Goal: Task Accomplishment & Management: Manage account settings

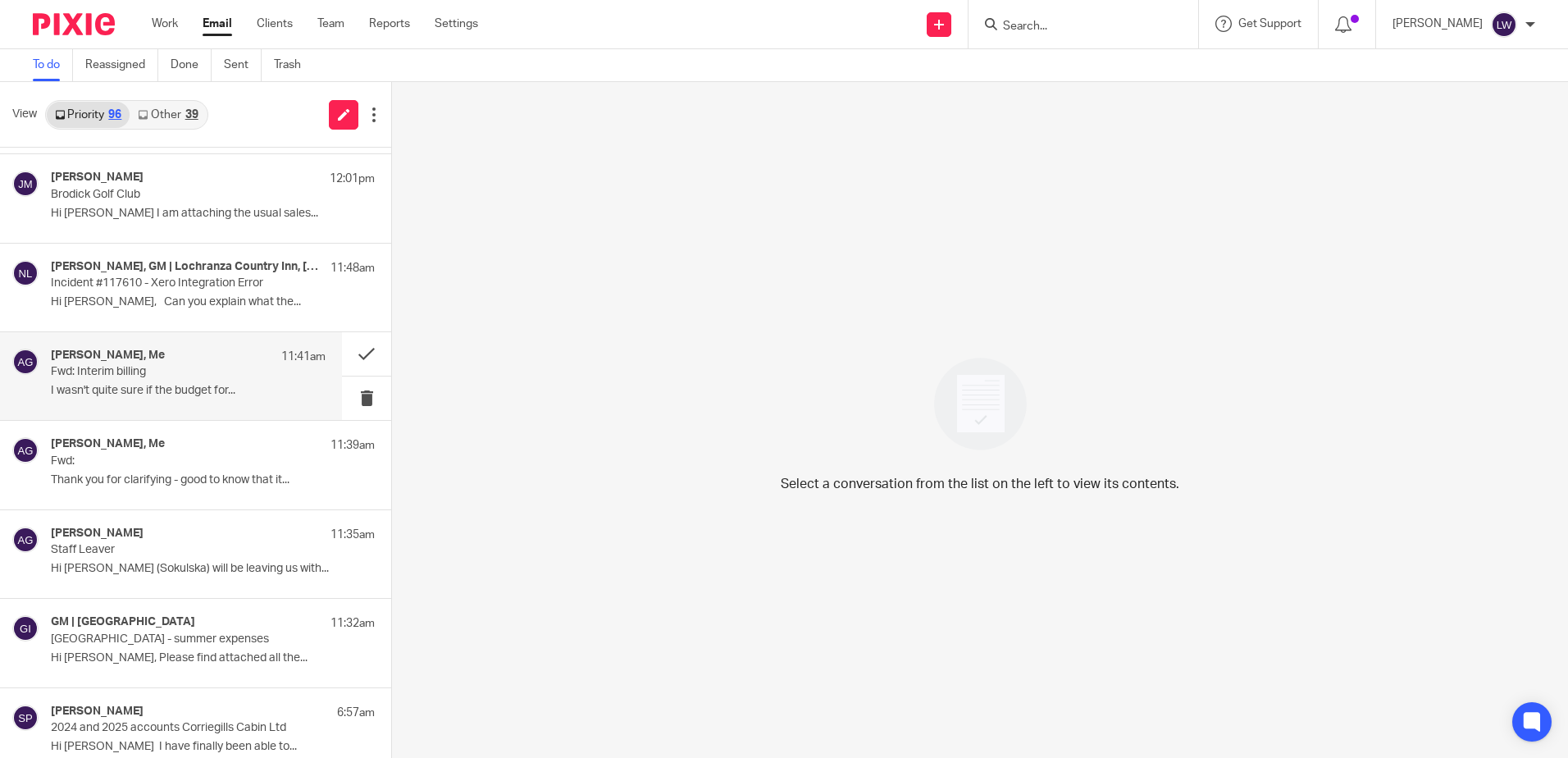
scroll to position [164, 0]
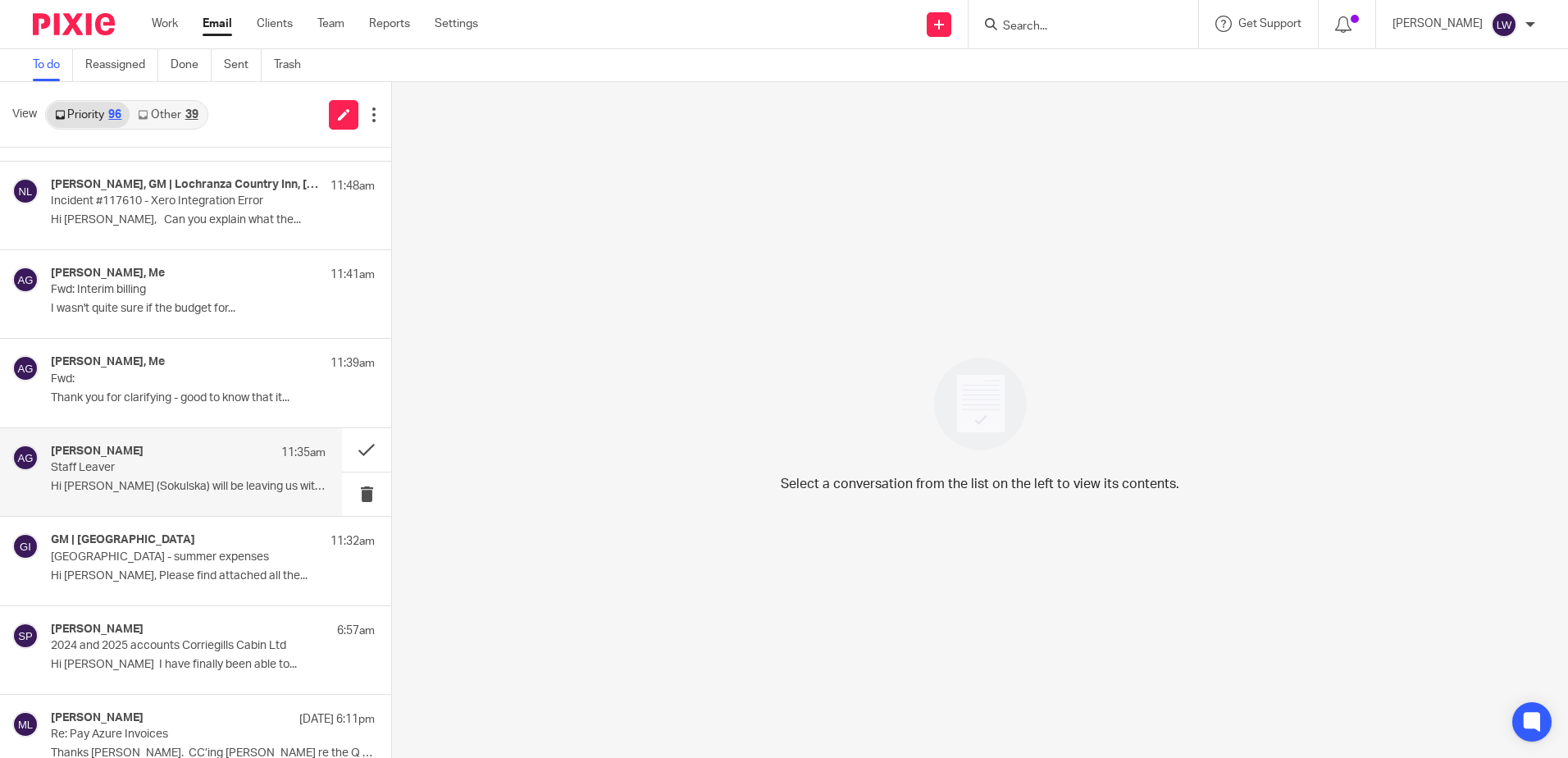
click at [140, 481] on p "Hi [PERSON_NAME] (Sokulska) will be leaving us with..." at bounding box center [188, 487] width 275 height 14
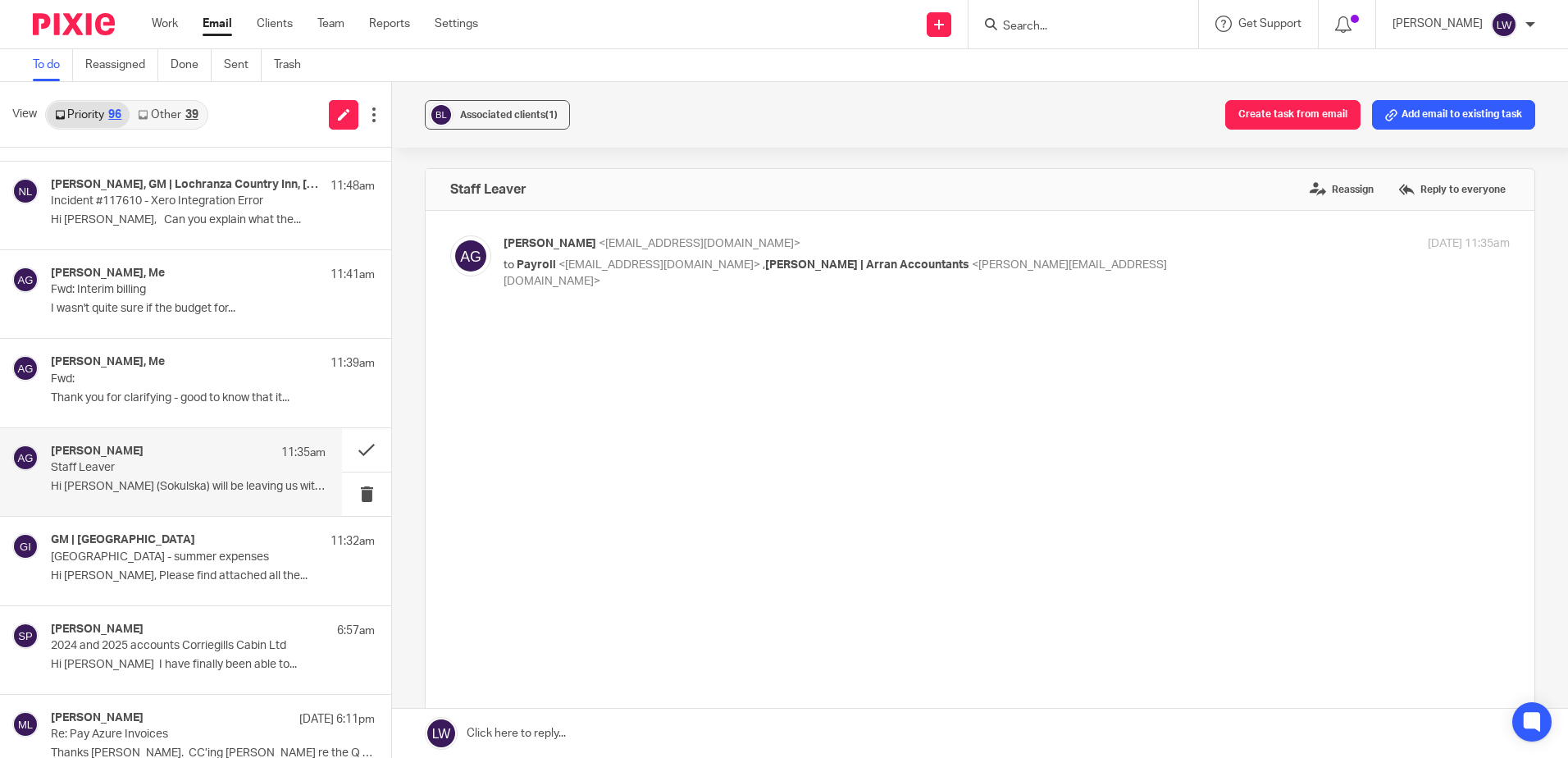
click at [140, 481] on p "Hi [PERSON_NAME] (Sokulska) will be leaving us with..." at bounding box center [188, 487] width 275 height 14
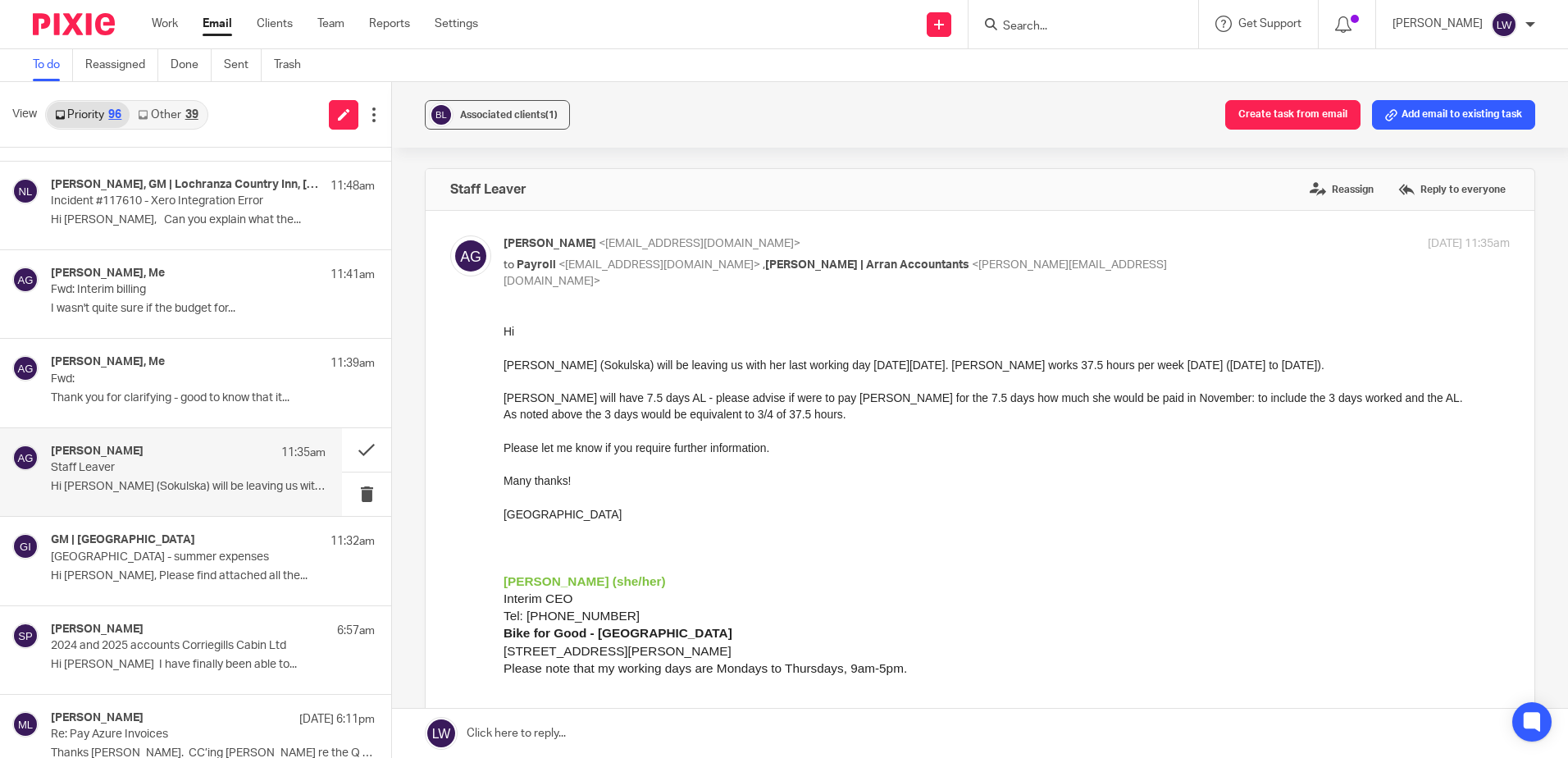
scroll to position [0, 0]
click at [222, 380] on p "Fwd:" at bounding box center [160, 379] width 220 height 14
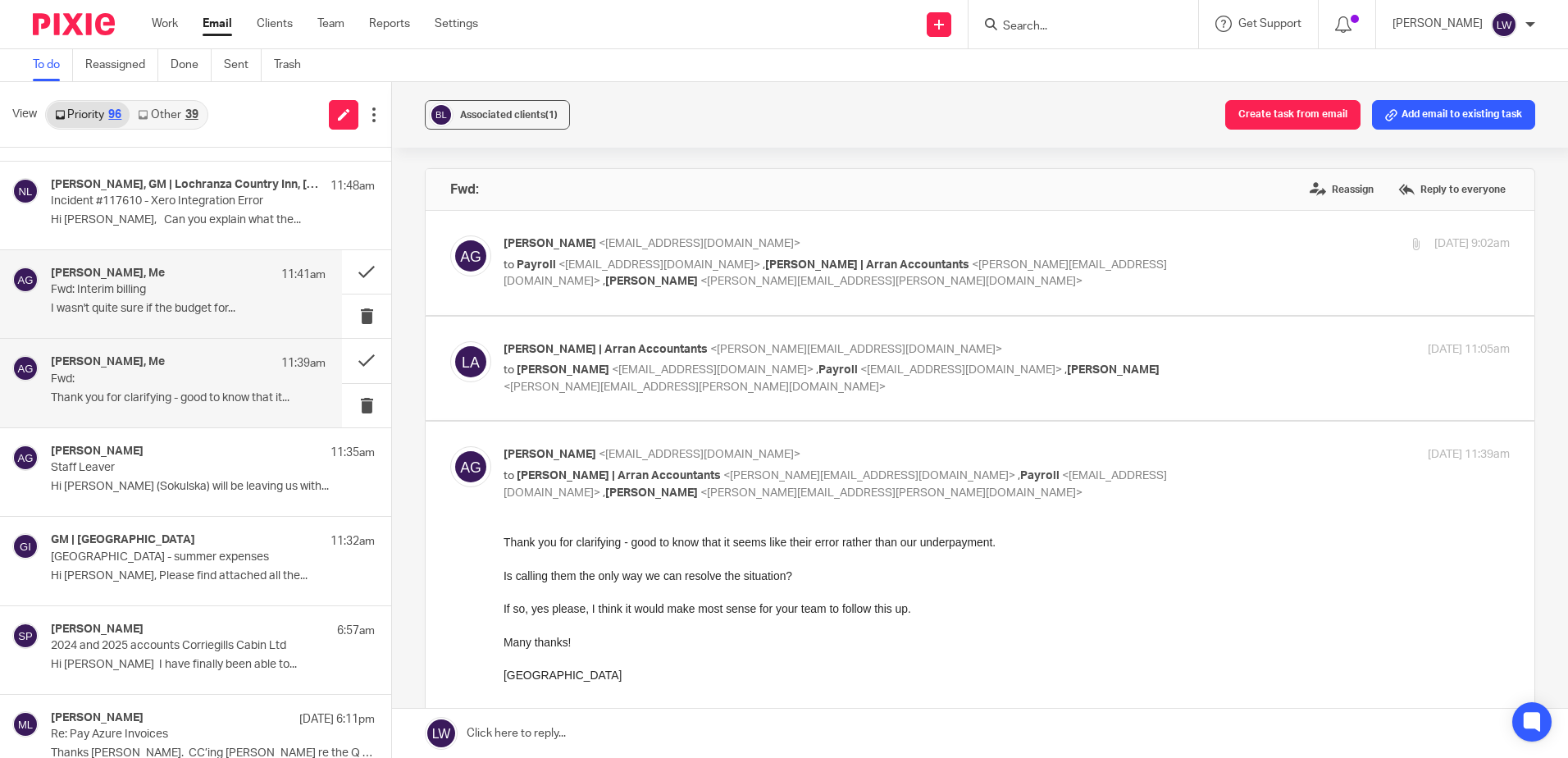
click at [231, 285] on p "Fwd: Interim billing" at bounding box center [160, 290] width 220 height 14
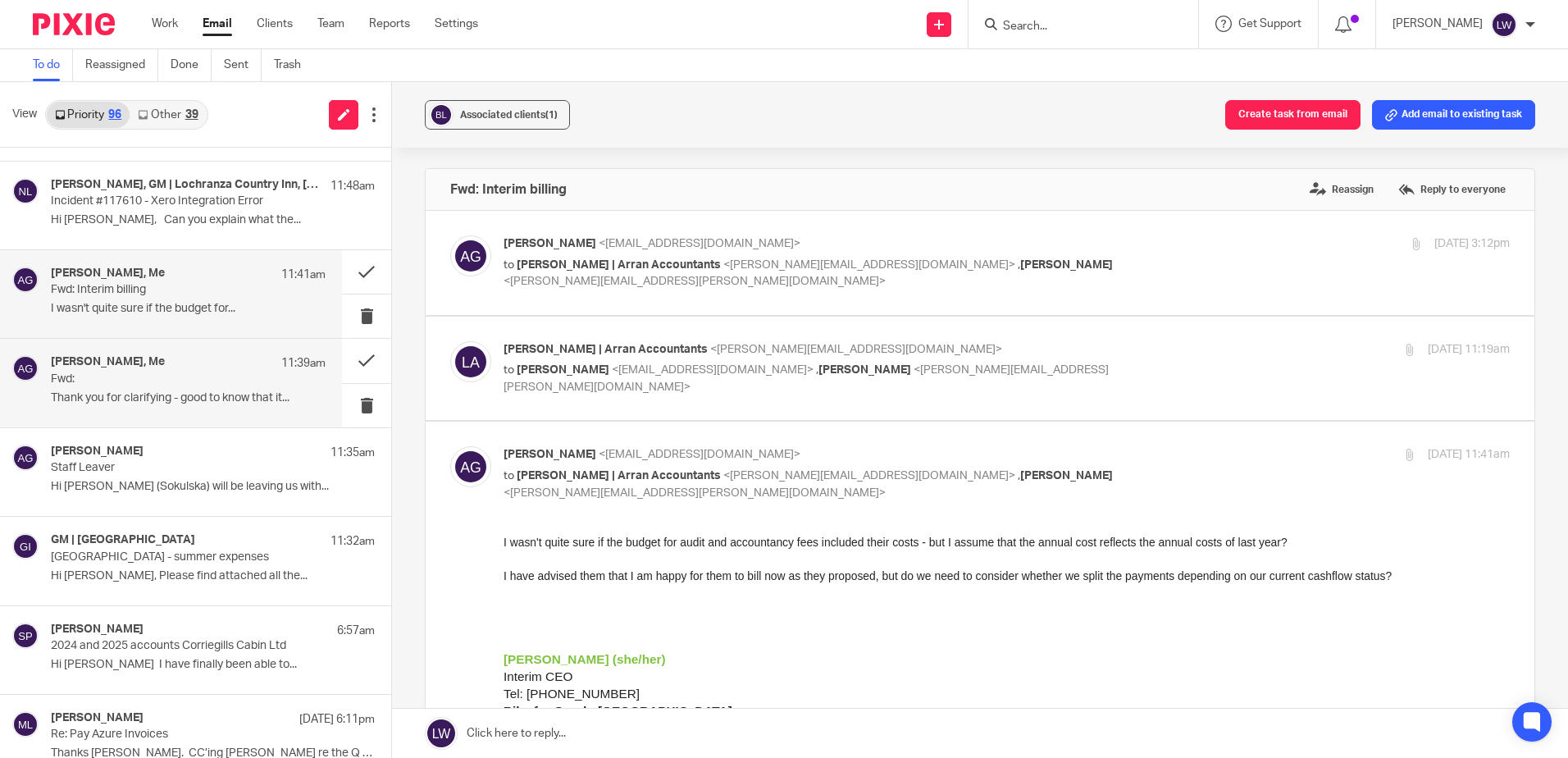
click at [166, 385] on p "Fwd:" at bounding box center [160, 379] width 220 height 14
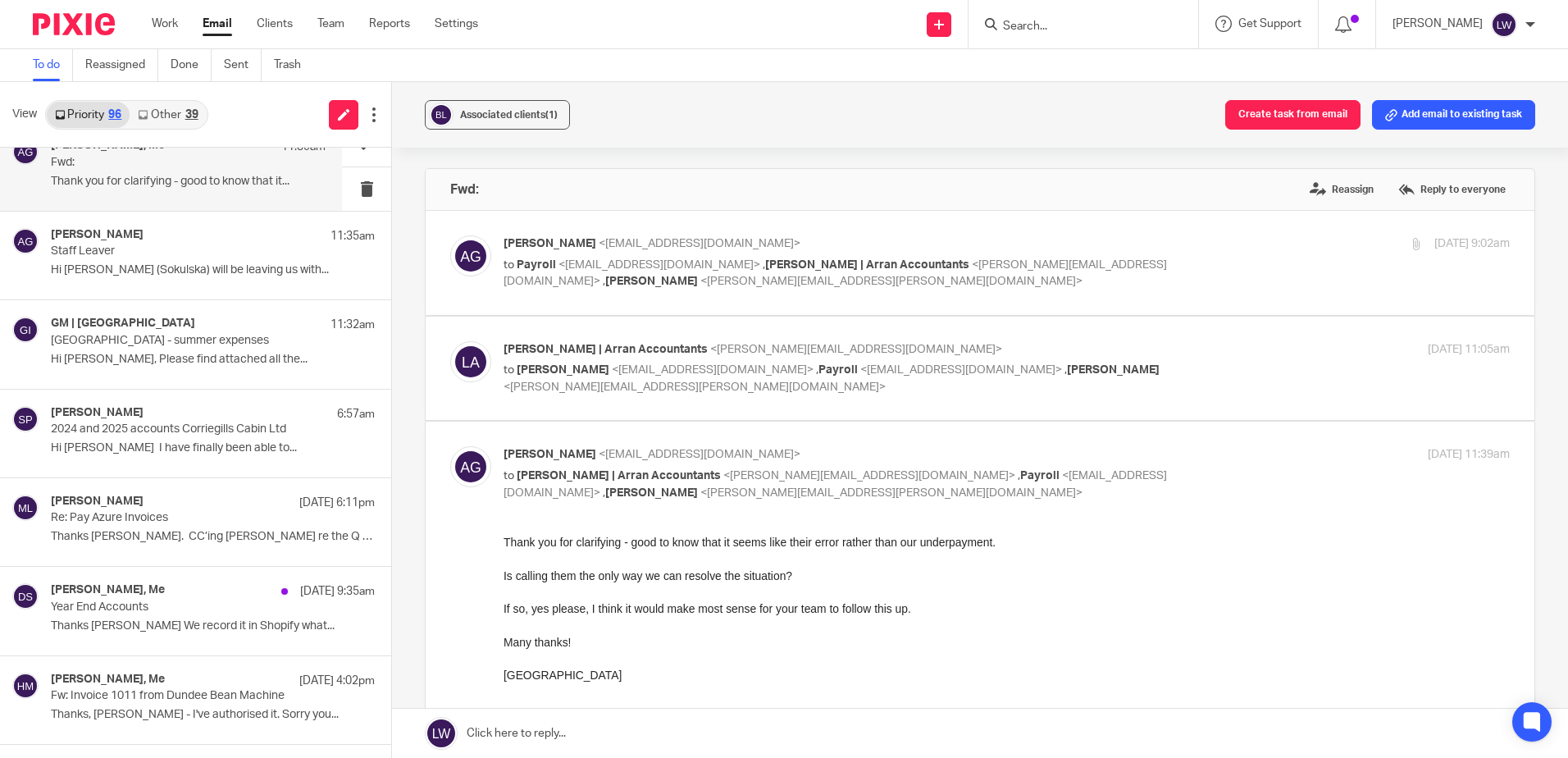
scroll to position [410, 0]
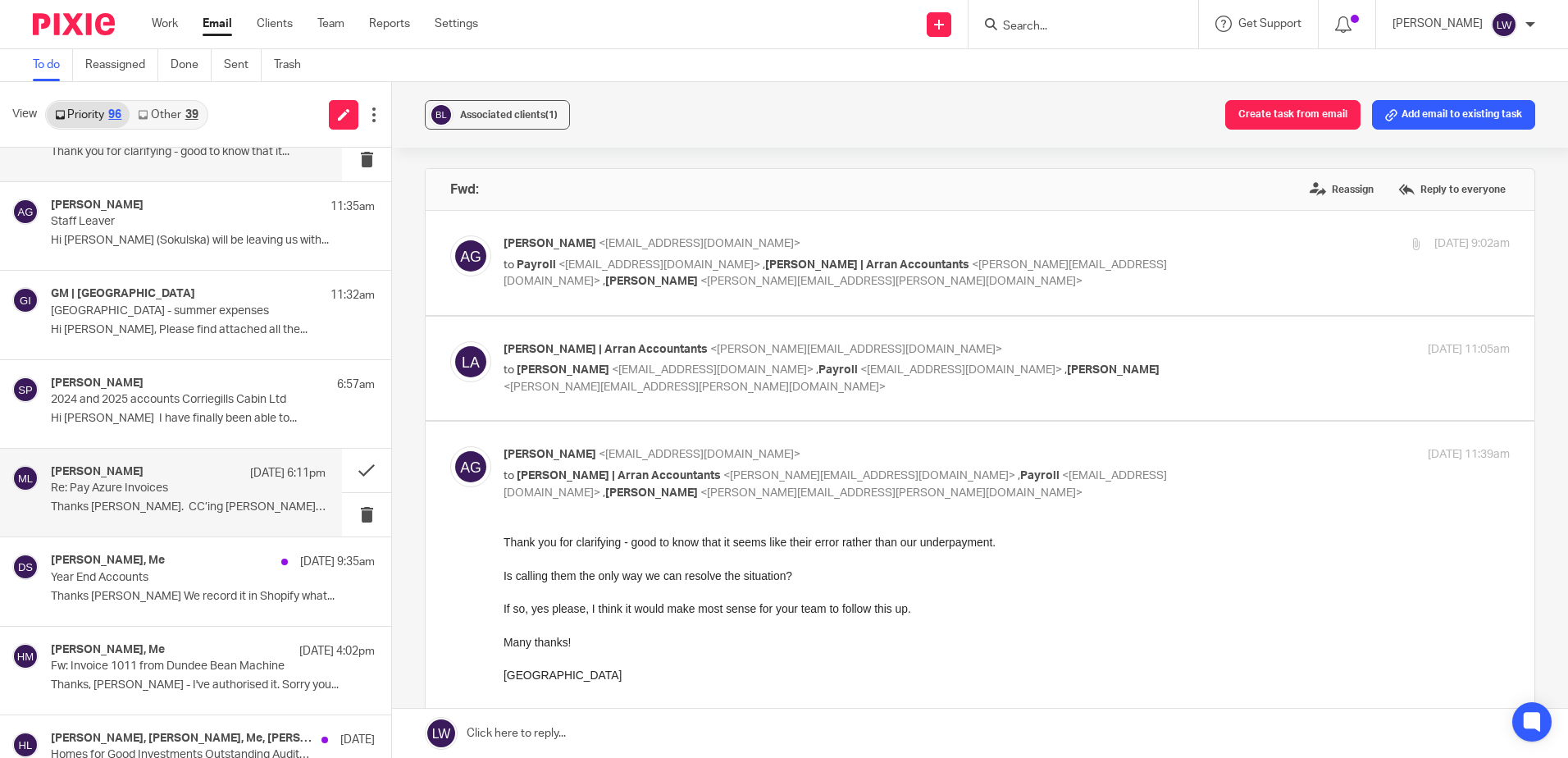
click at [136, 504] on p "Thanks [PERSON_NAME]. CC’ing [PERSON_NAME] re the Q on..." at bounding box center [188, 507] width 275 height 14
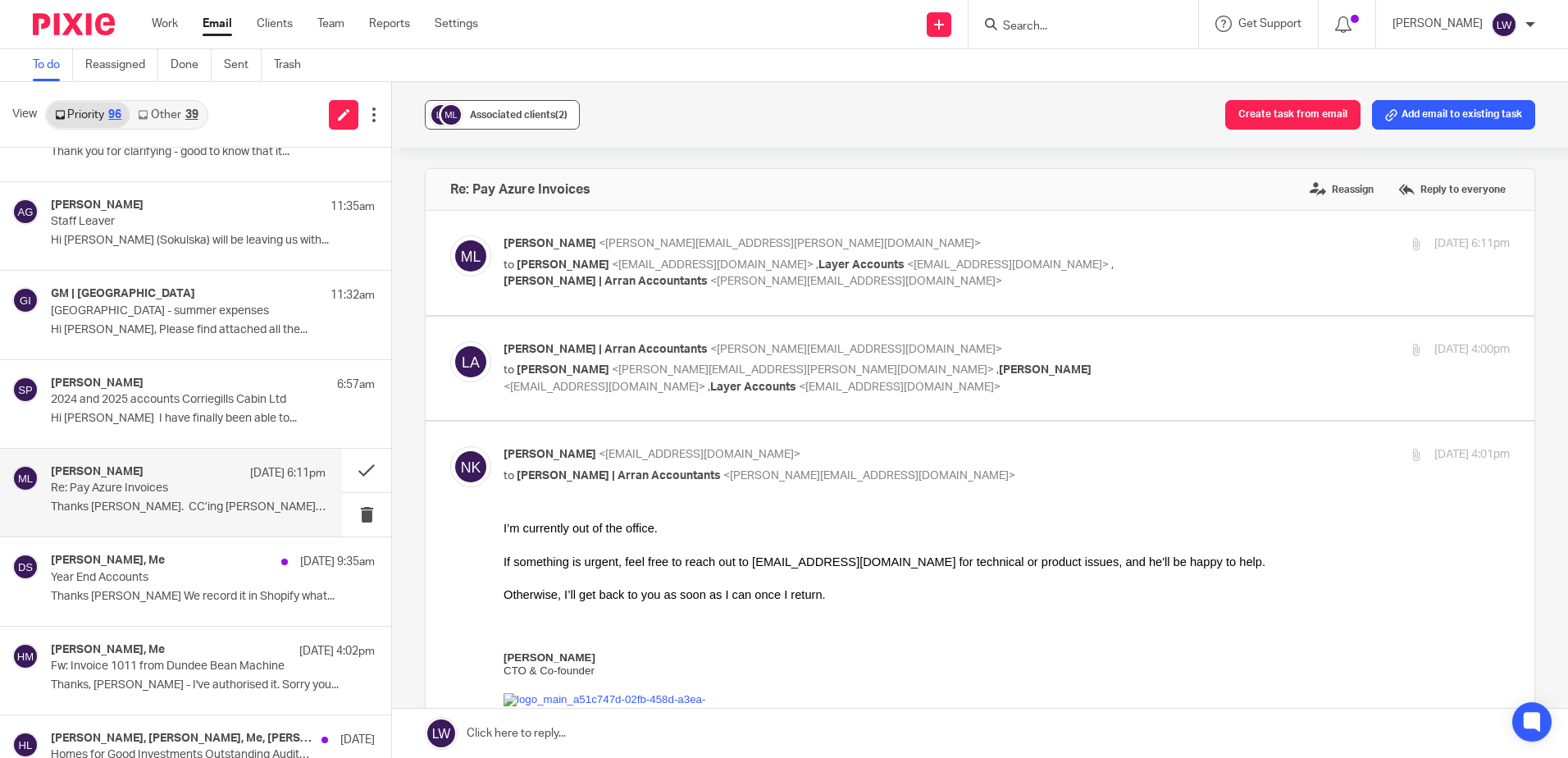
scroll to position [0, 0]
click at [500, 104] on button "Associated clients (2)" at bounding box center [502, 115] width 155 height 29
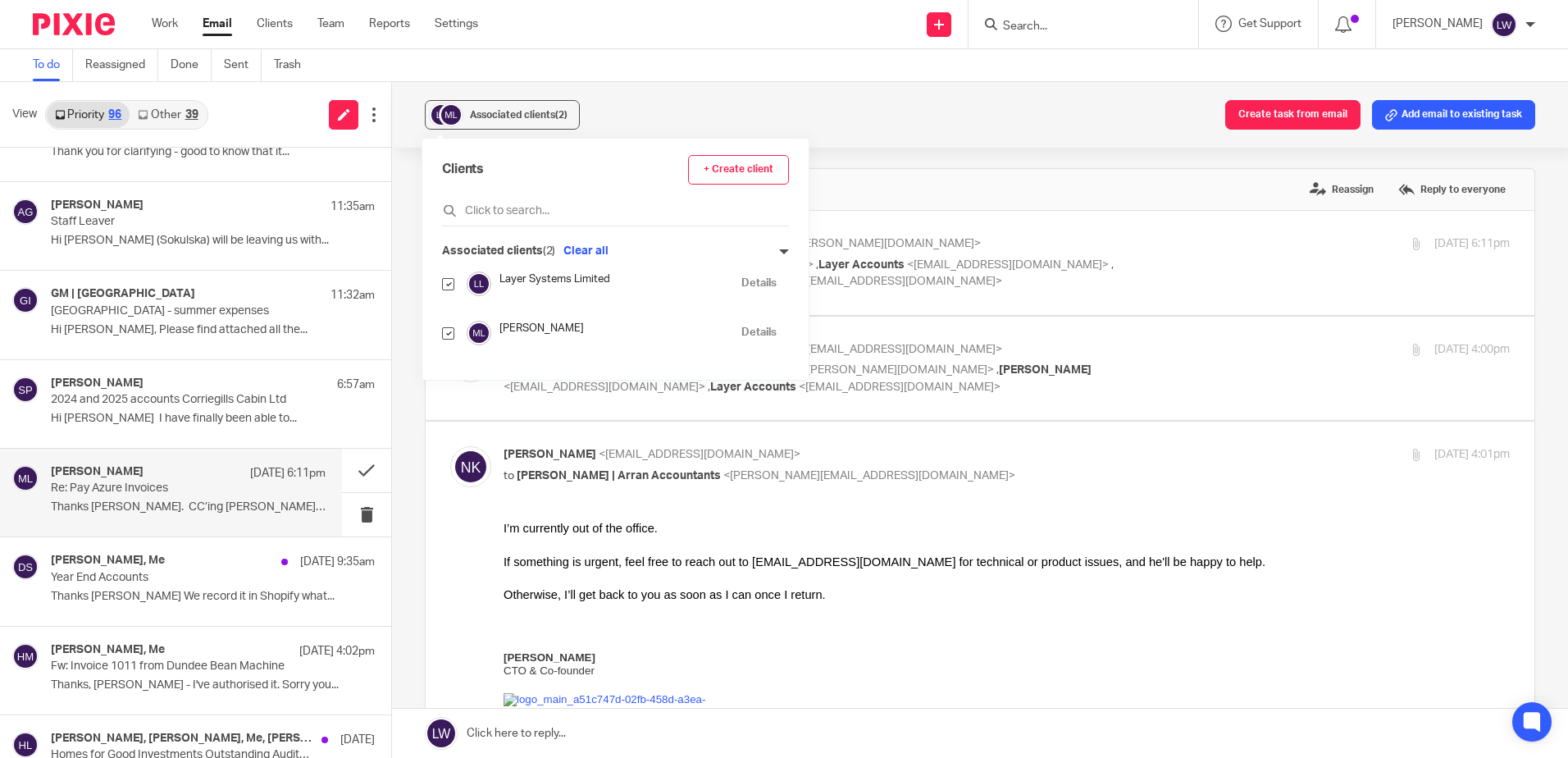
click at [445, 338] on input "checkbox" at bounding box center [448, 333] width 13 height 13
checkbox input "false"
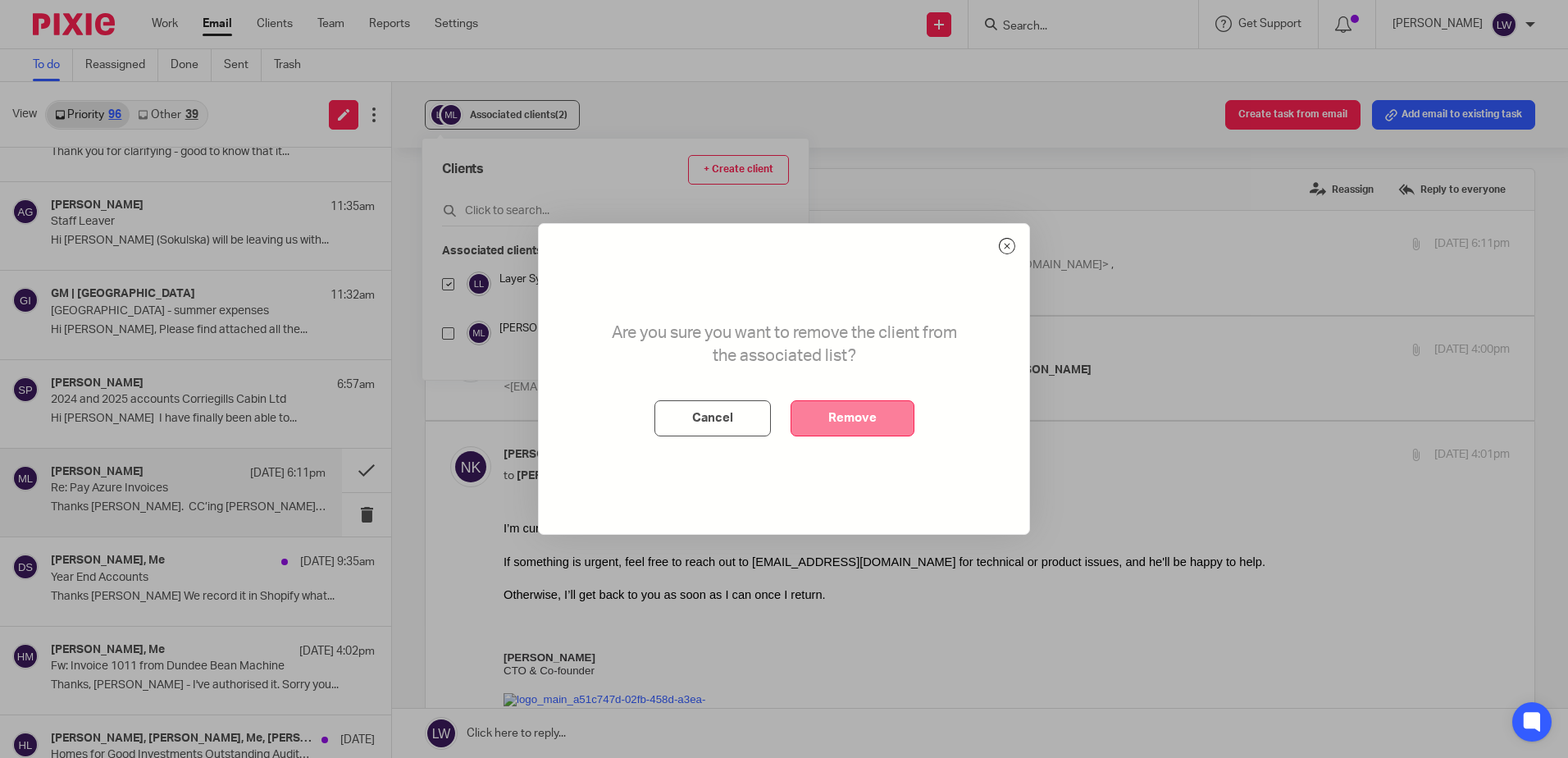
click at [840, 423] on button "Remove" at bounding box center [852, 418] width 124 height 36
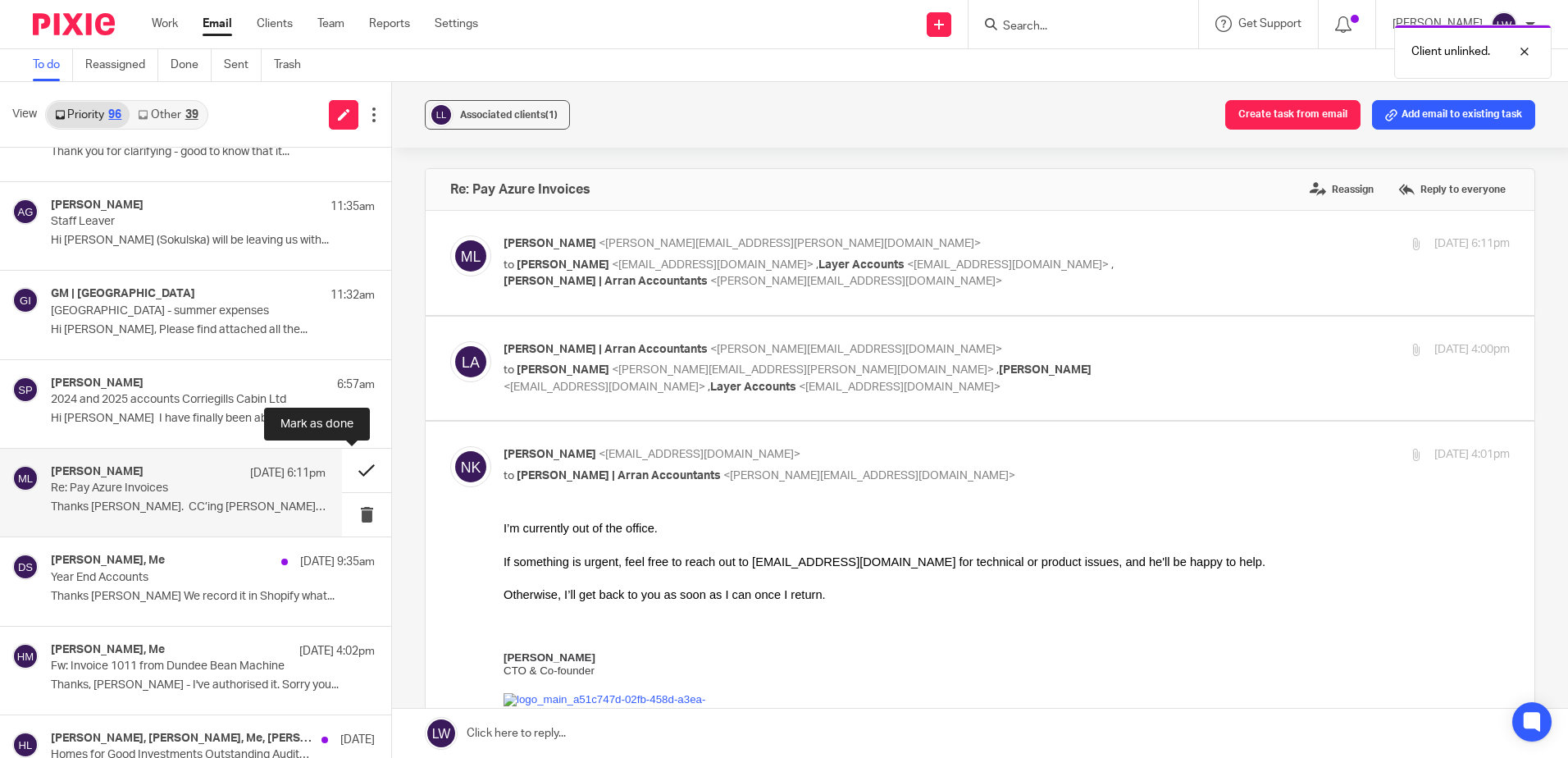
click at [351, 473] on button at bounding box center [366, 471] width 49 height 44
